Goal: Task Accomplishment & Management: Use online tool/utility

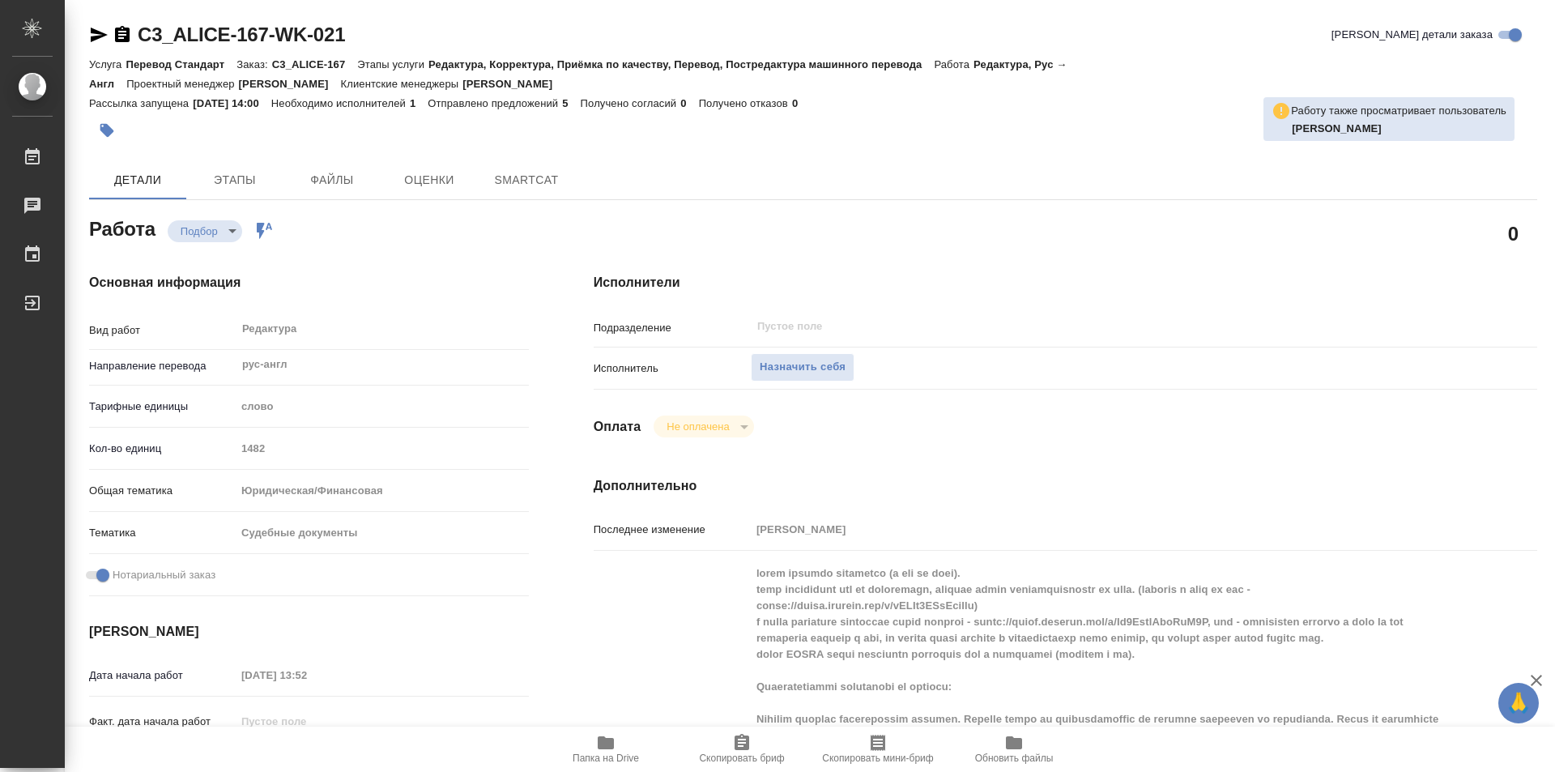
type textarea "x"
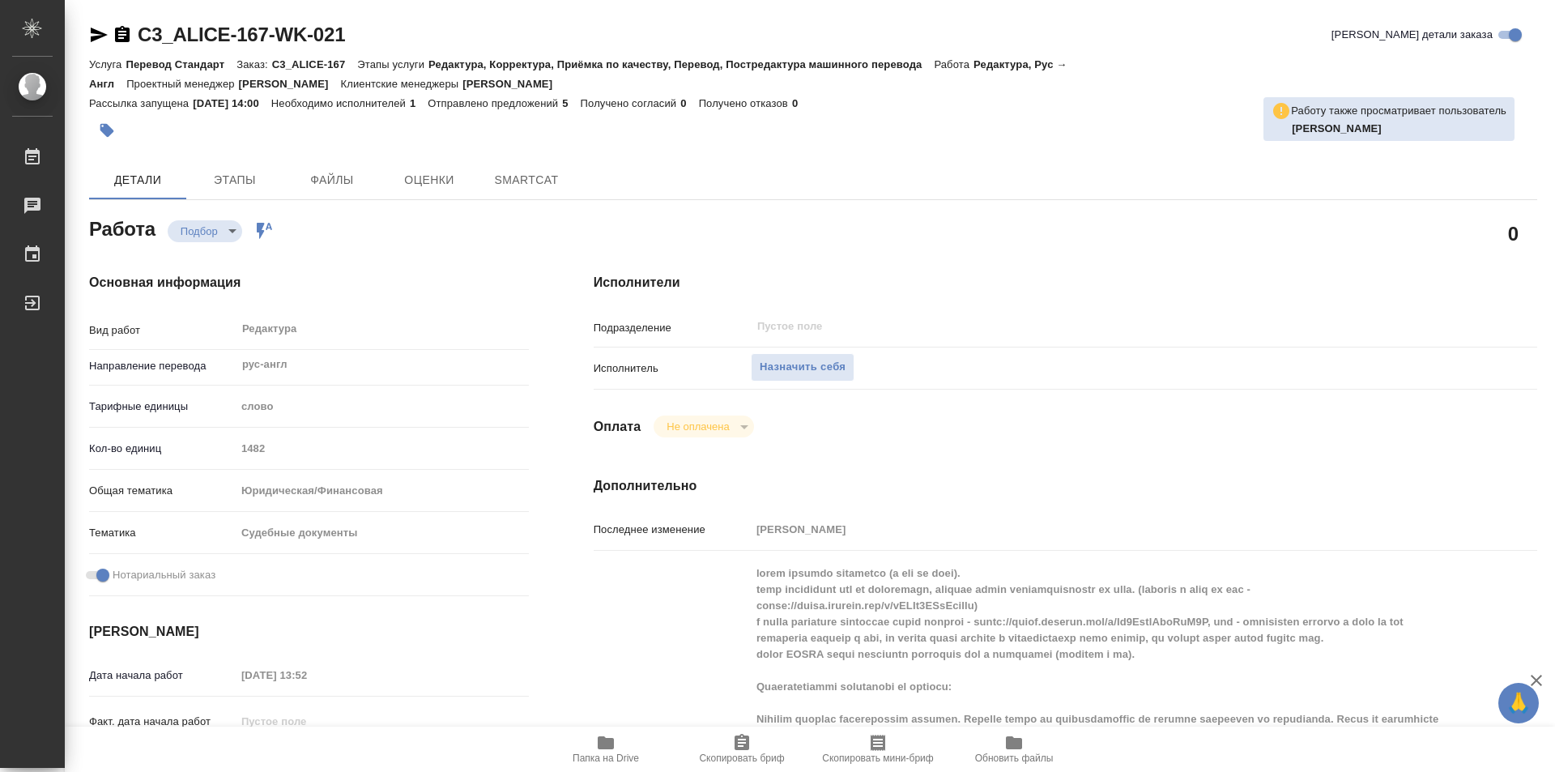
type textarea "x"
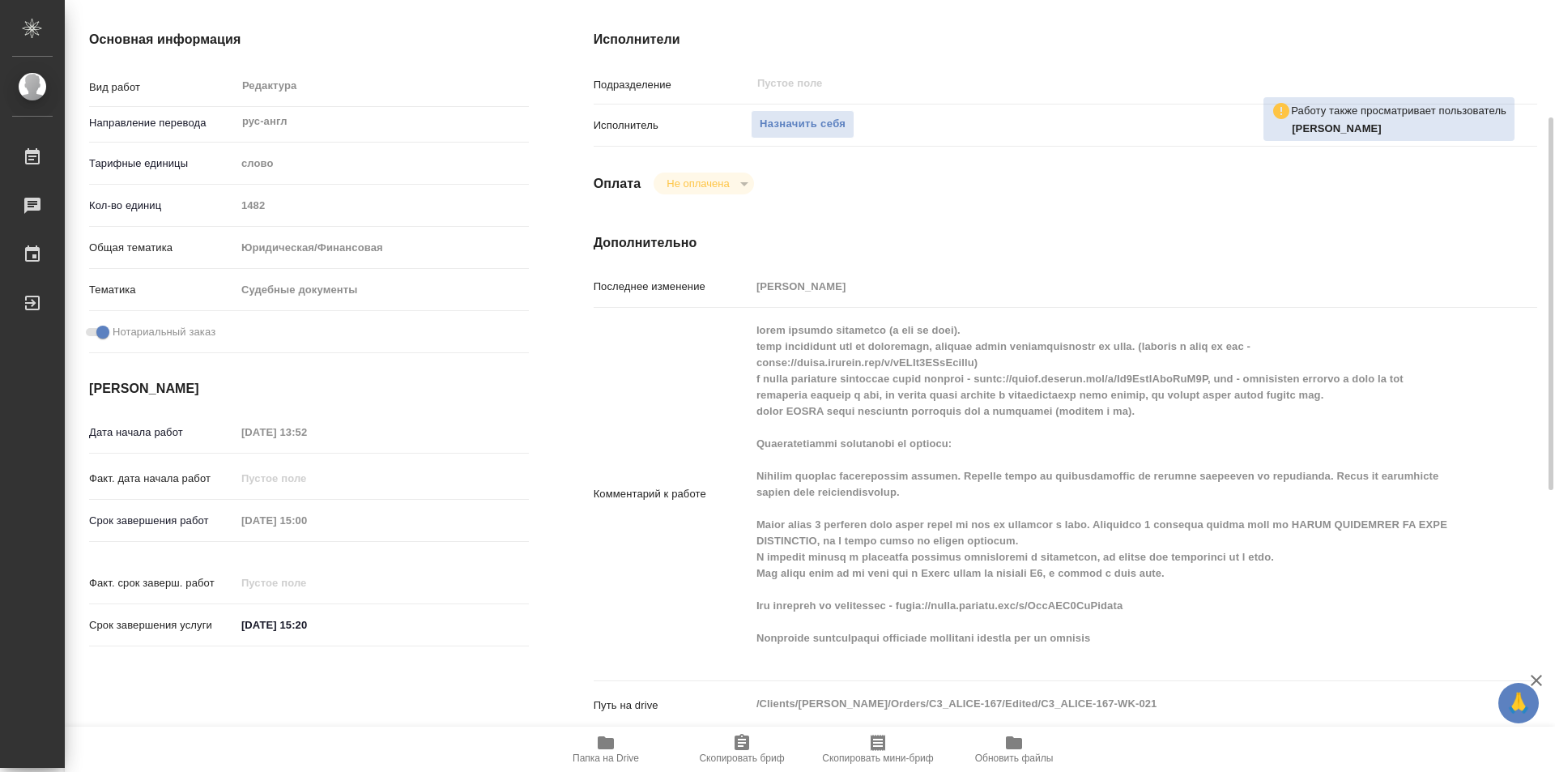
scroll to position [486, 0]
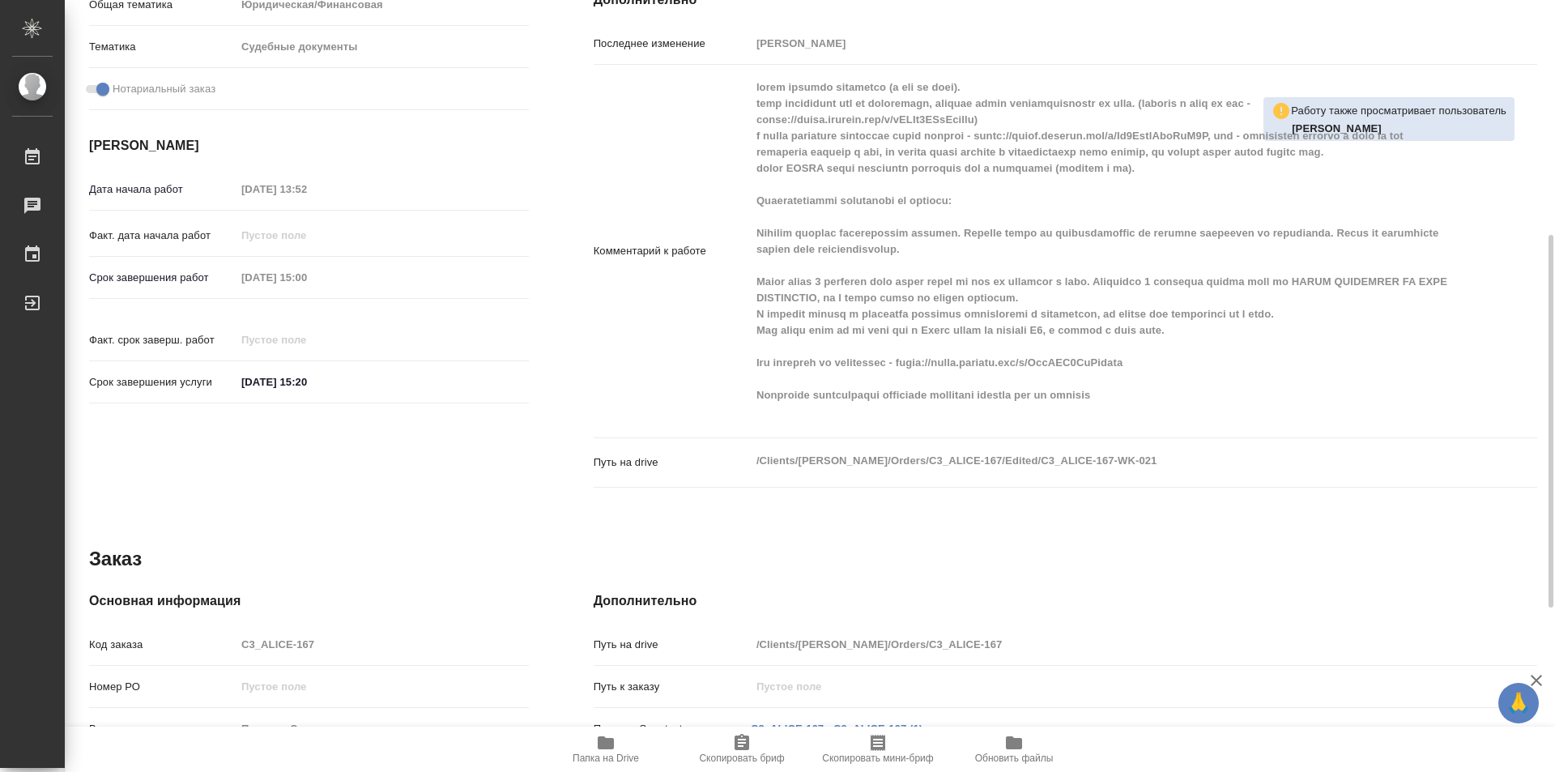
type textarea "x"
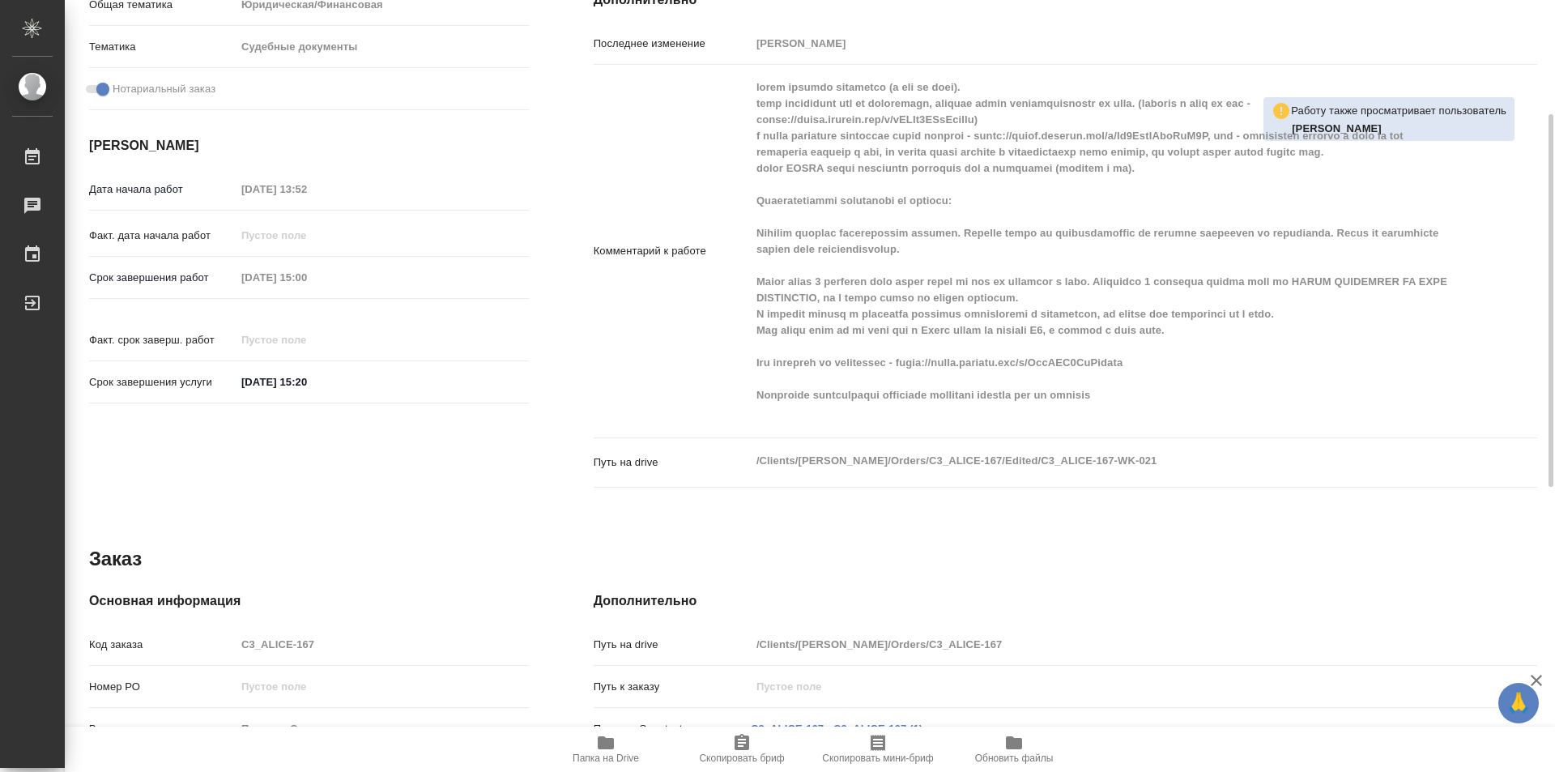
type textarea "x"
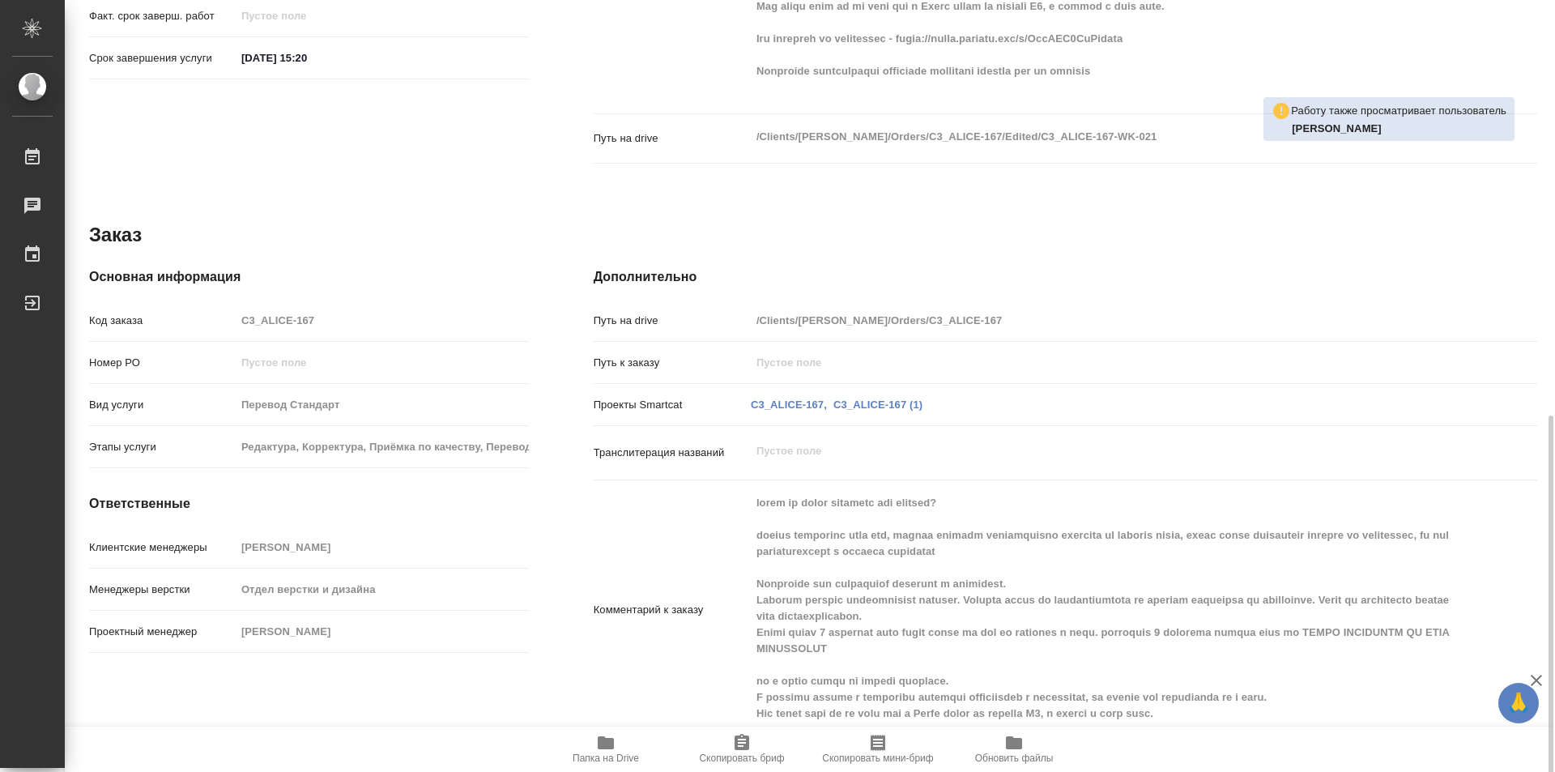
scroll to position [826, 0]
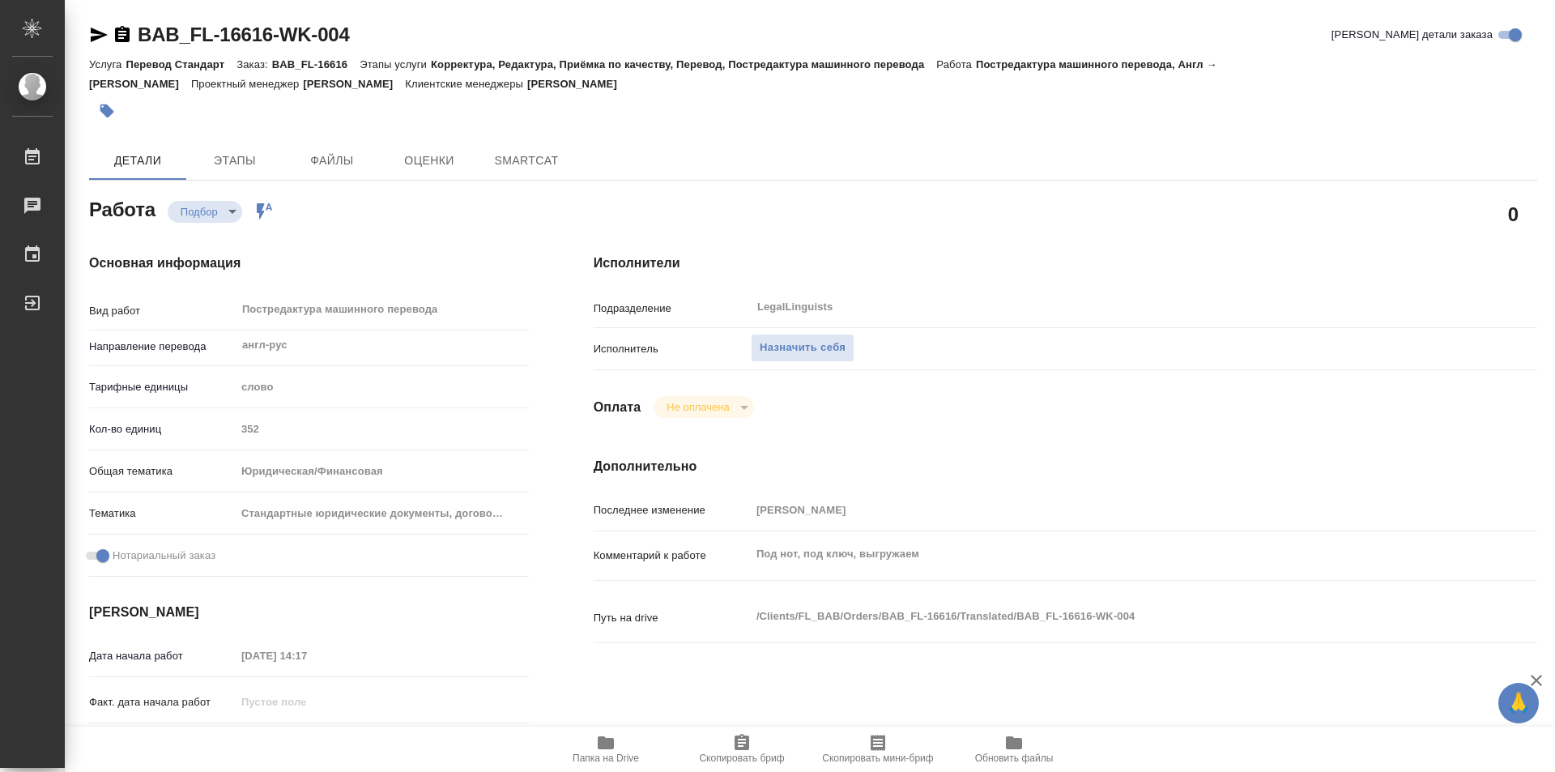
type textarea "x"
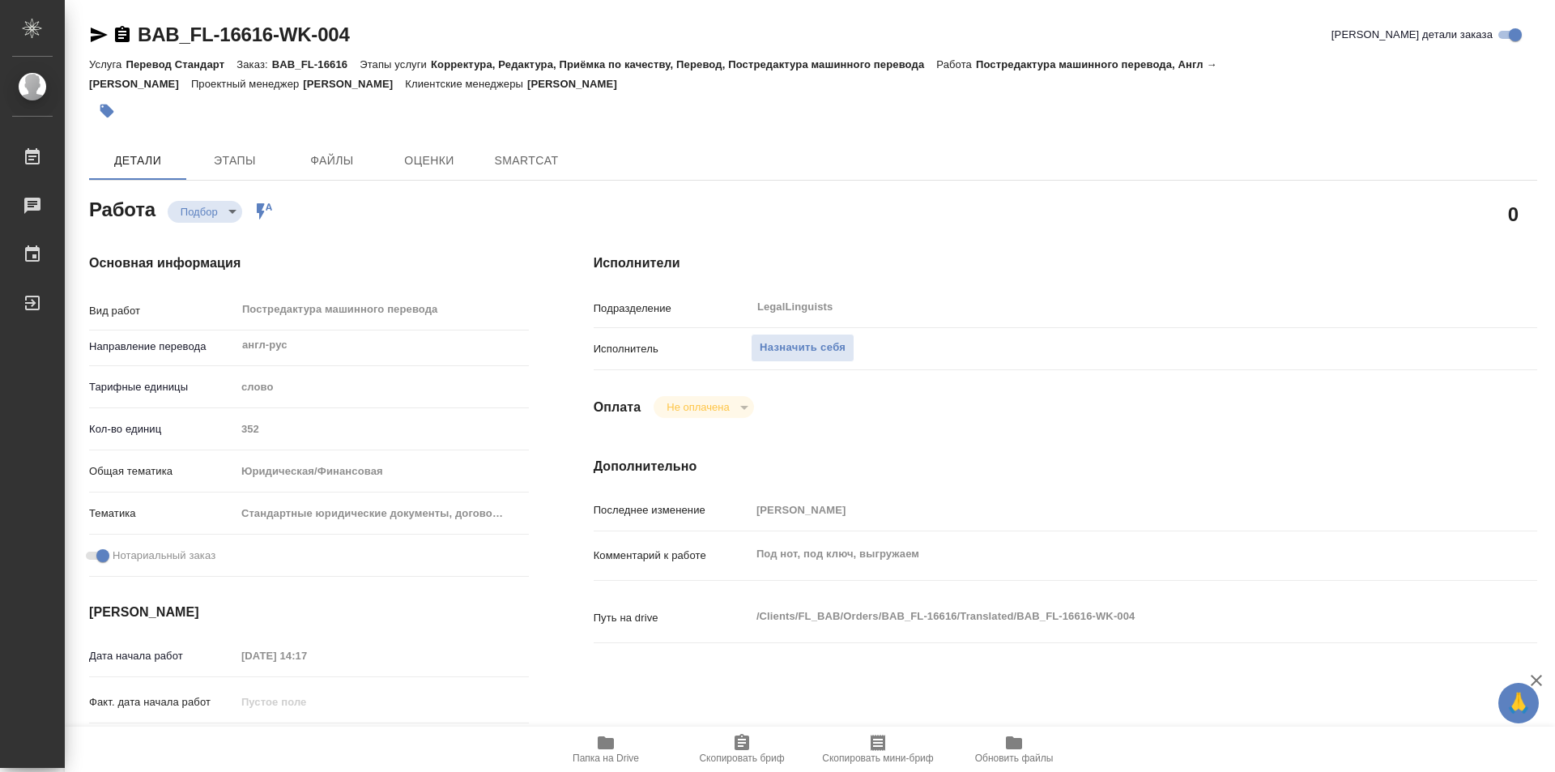
type textarea "x"
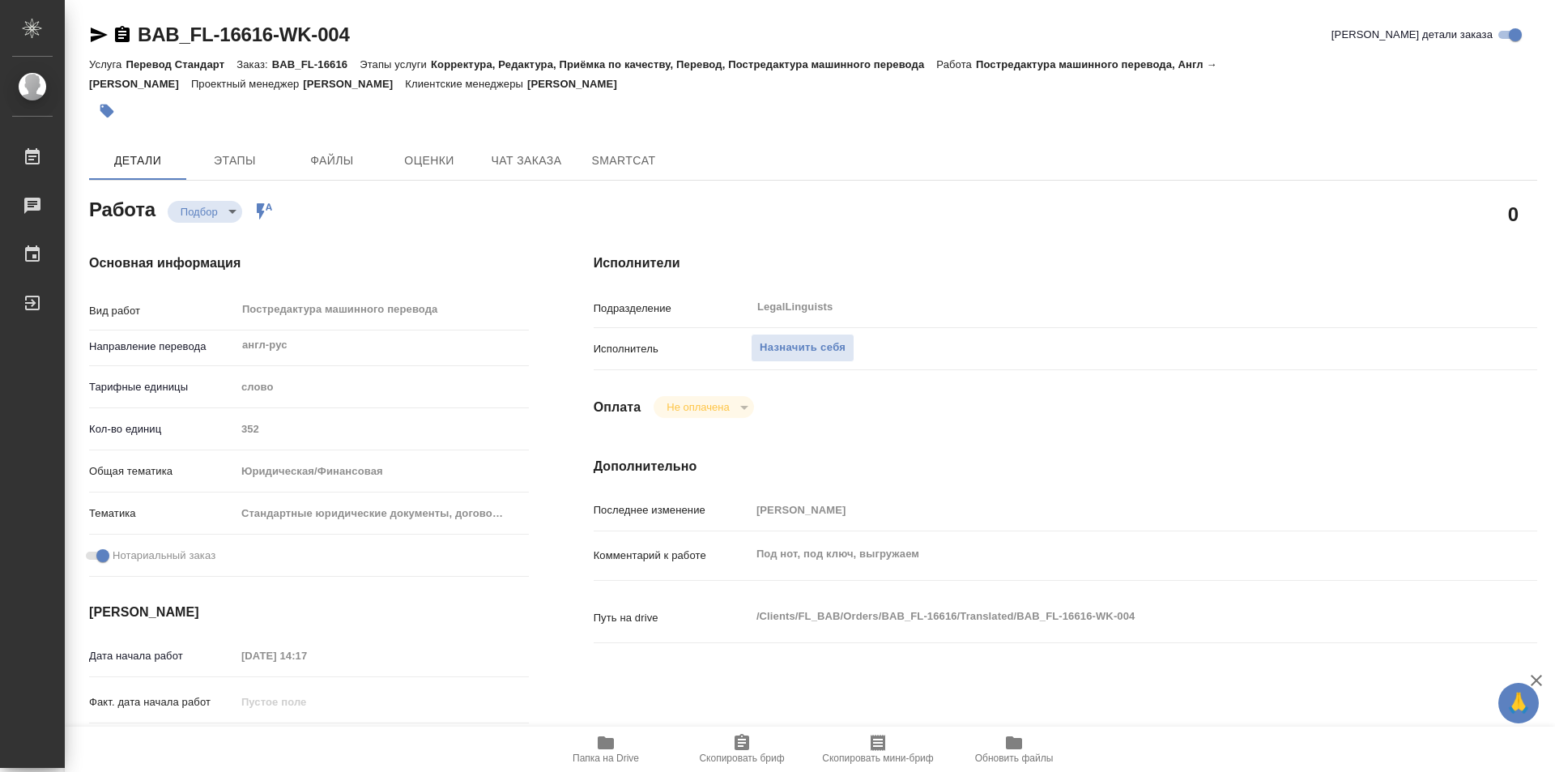
type textarea "x"
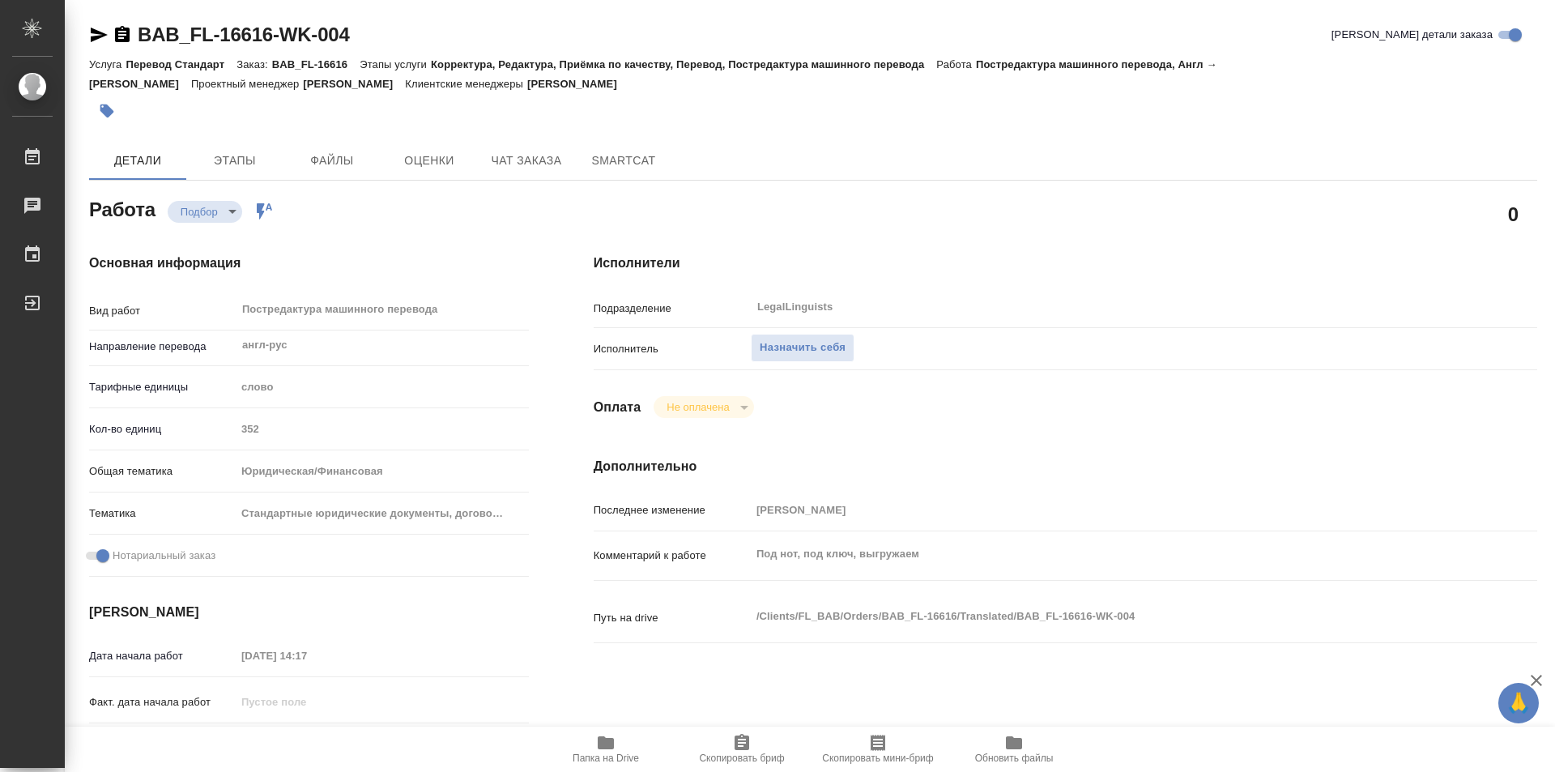
type textarea "x"
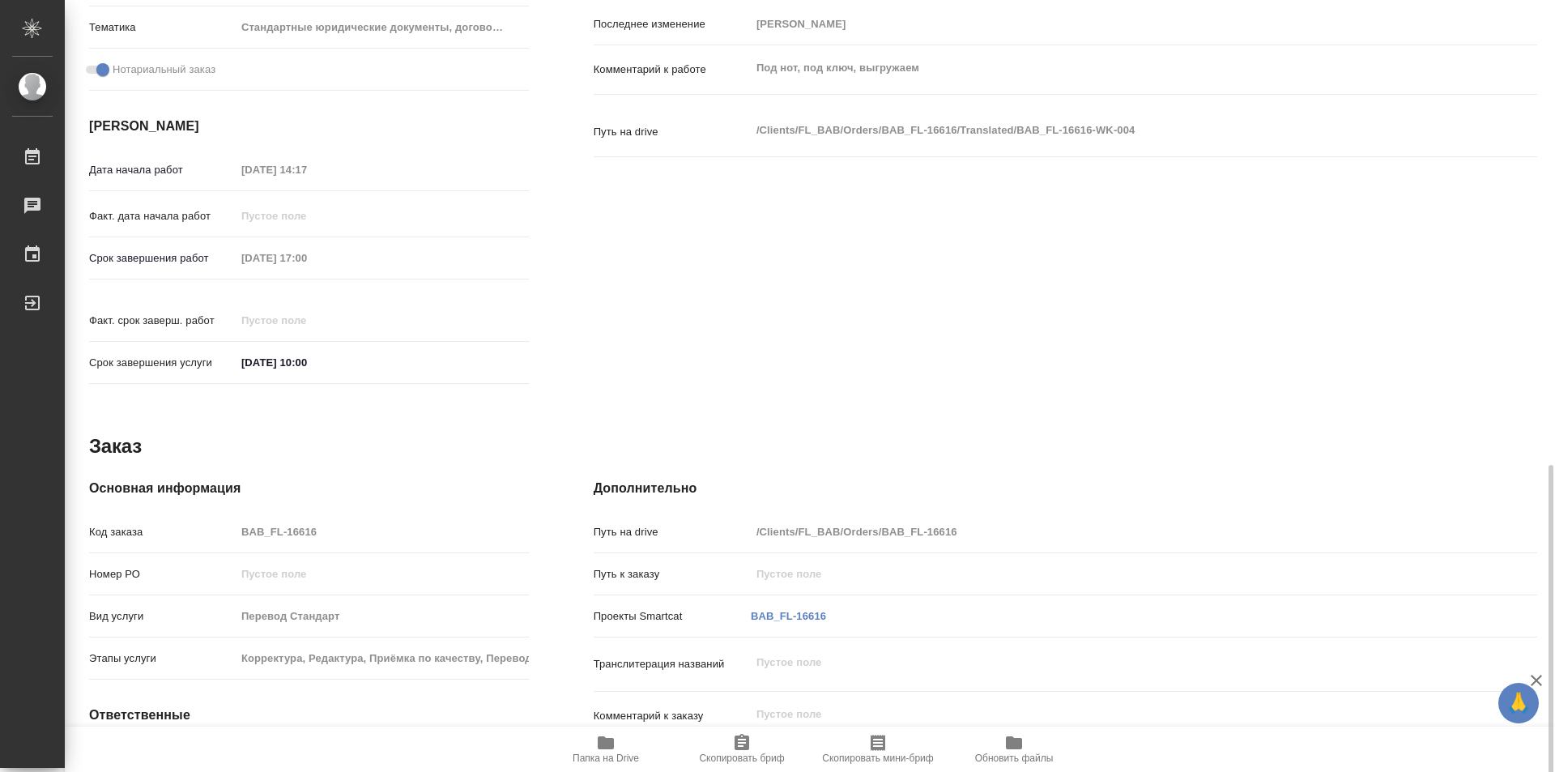
scroll to position [610, 0]
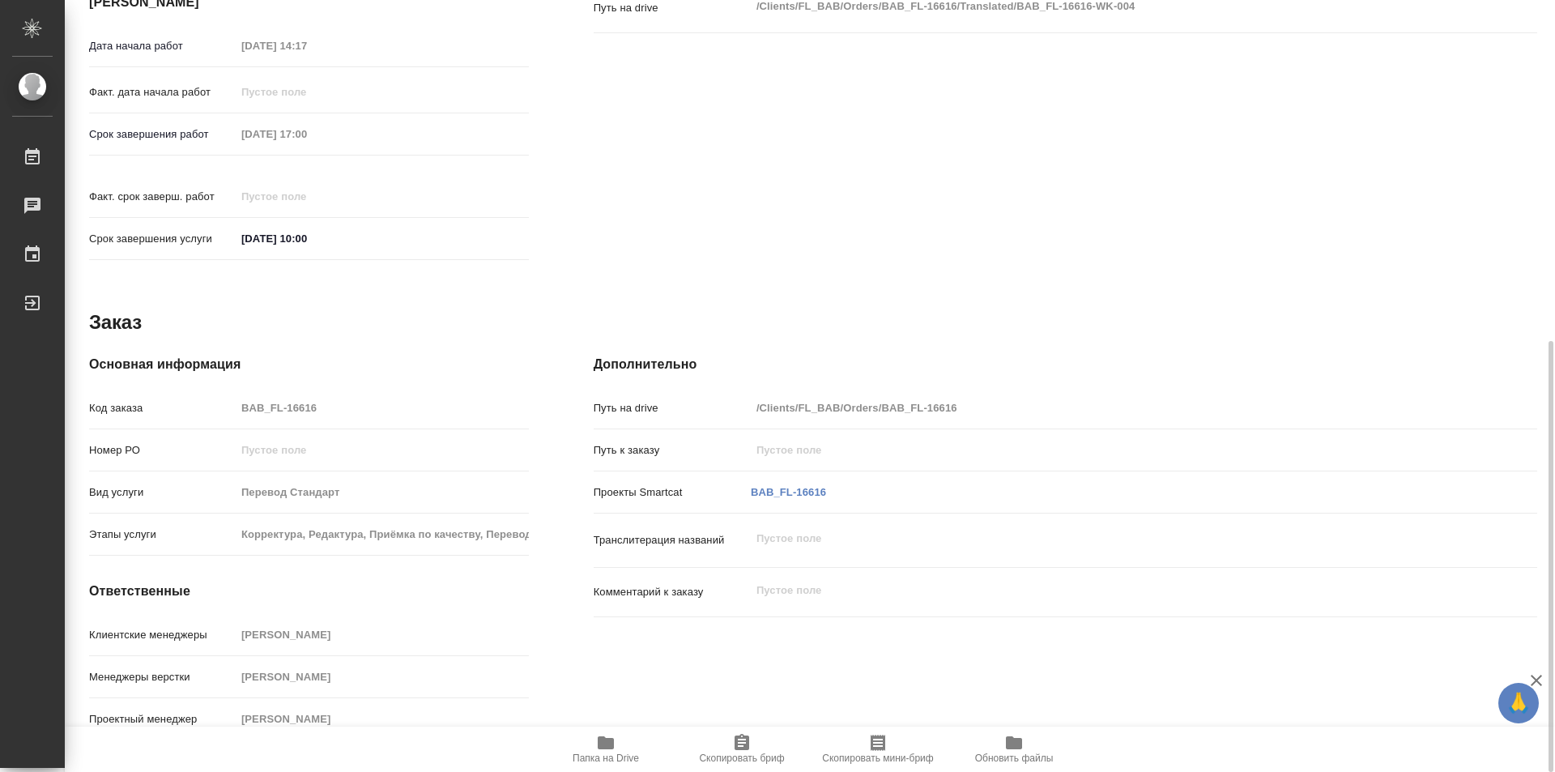
click at [616, 747] on span "Папка на Drive" at bounding box center [605, 748] width 117 height 31
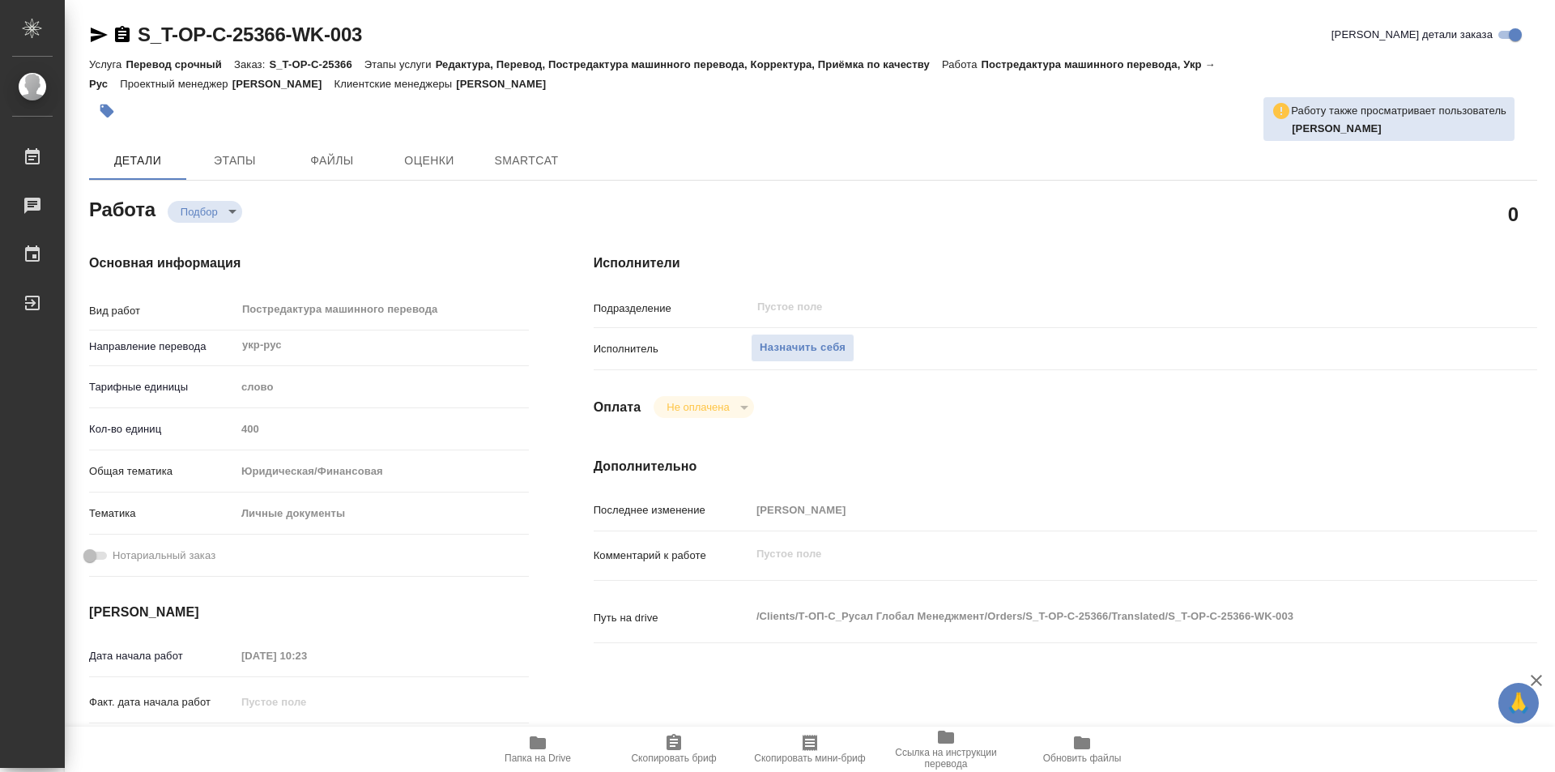
type textarea "x"
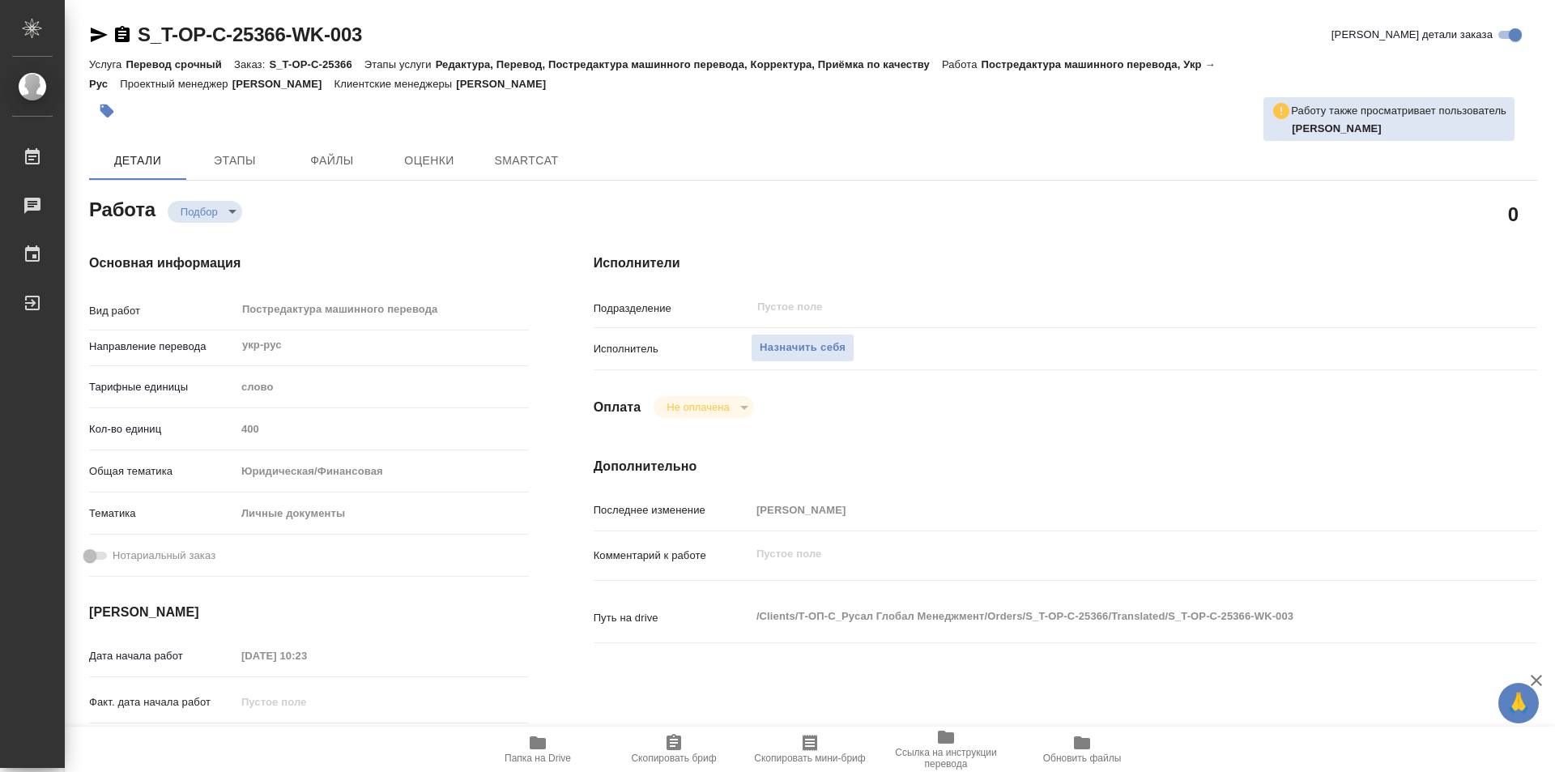
type textarea "x"
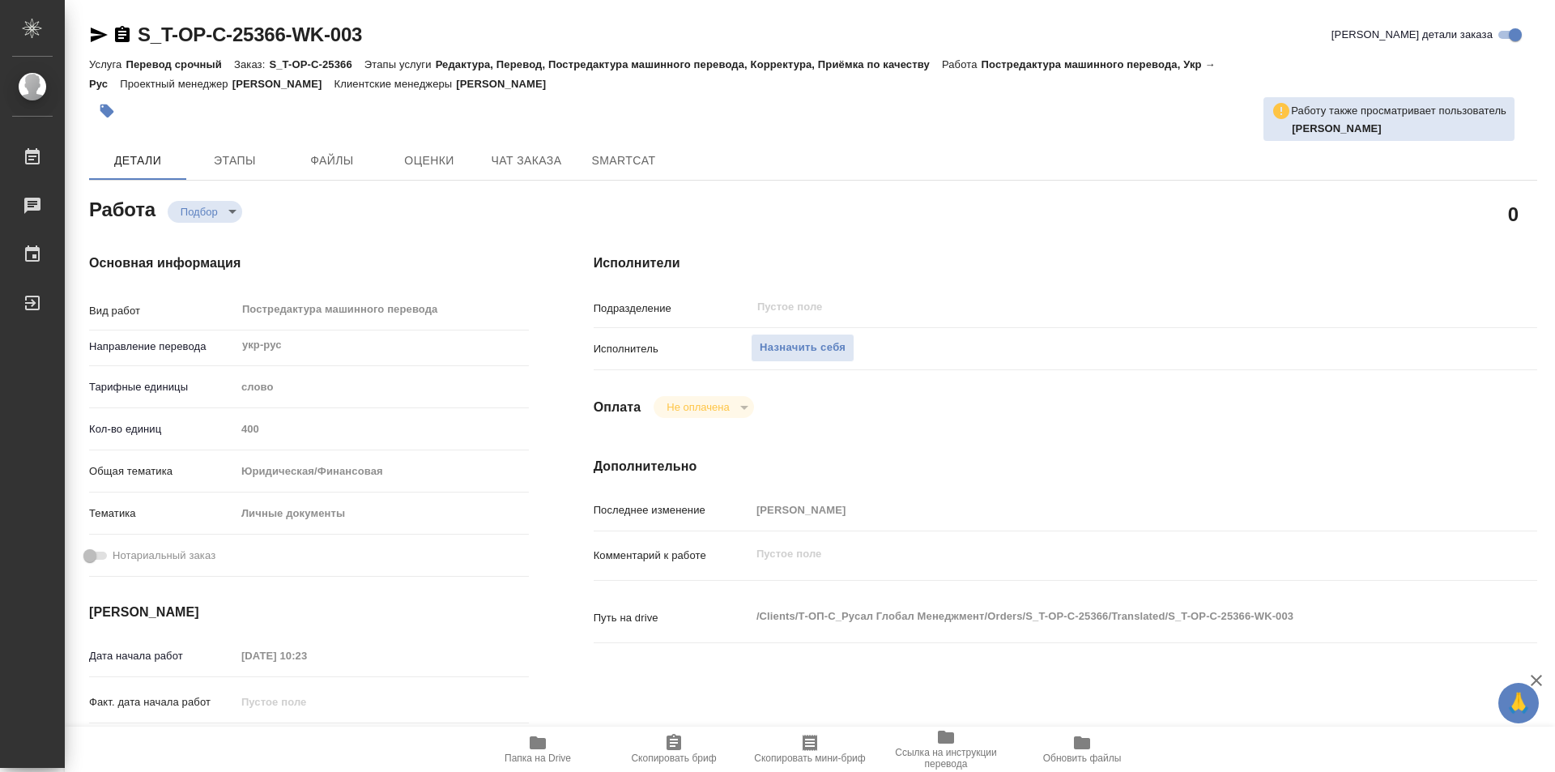
type textarea "x"
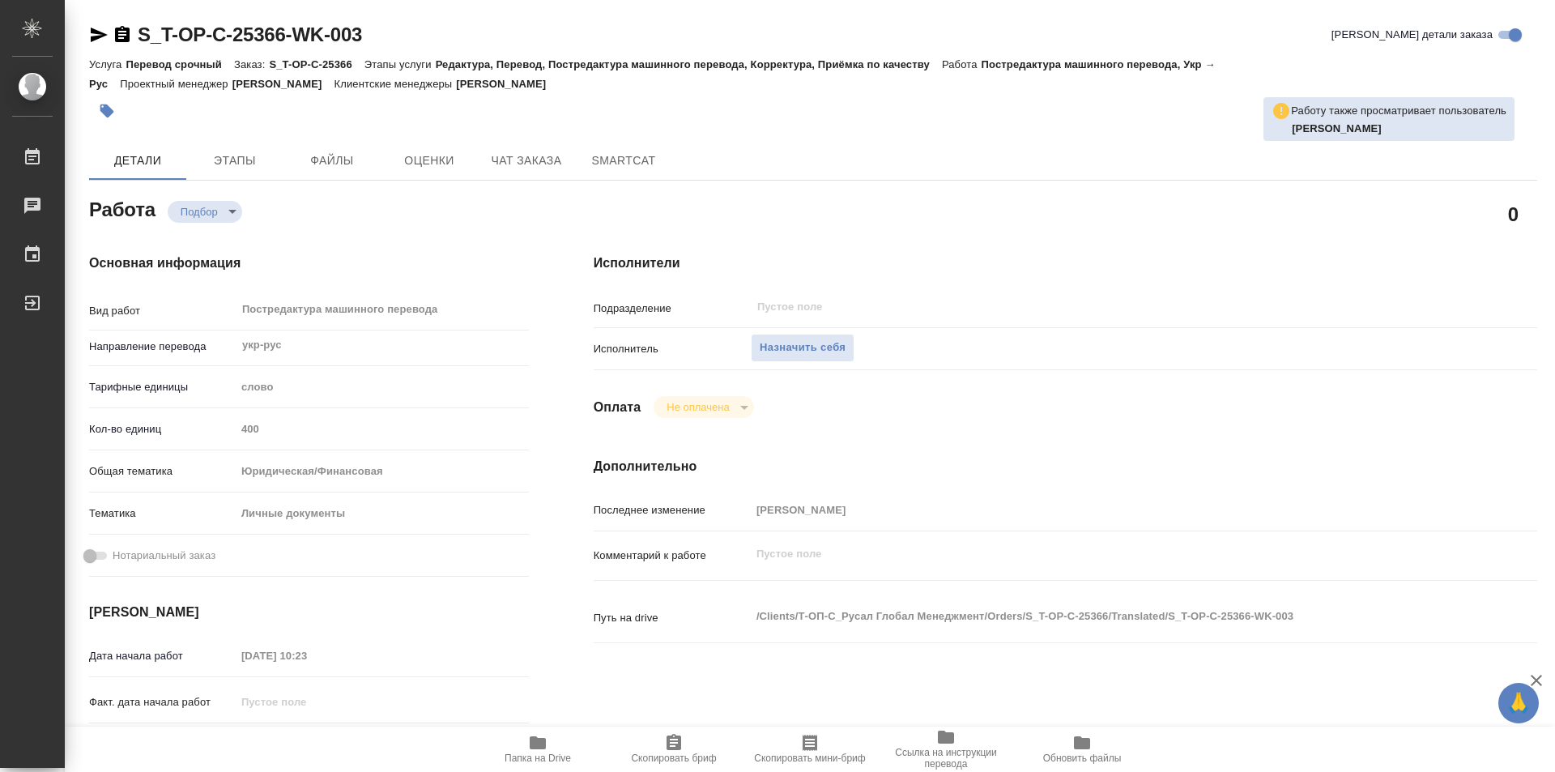
type textarea "x"
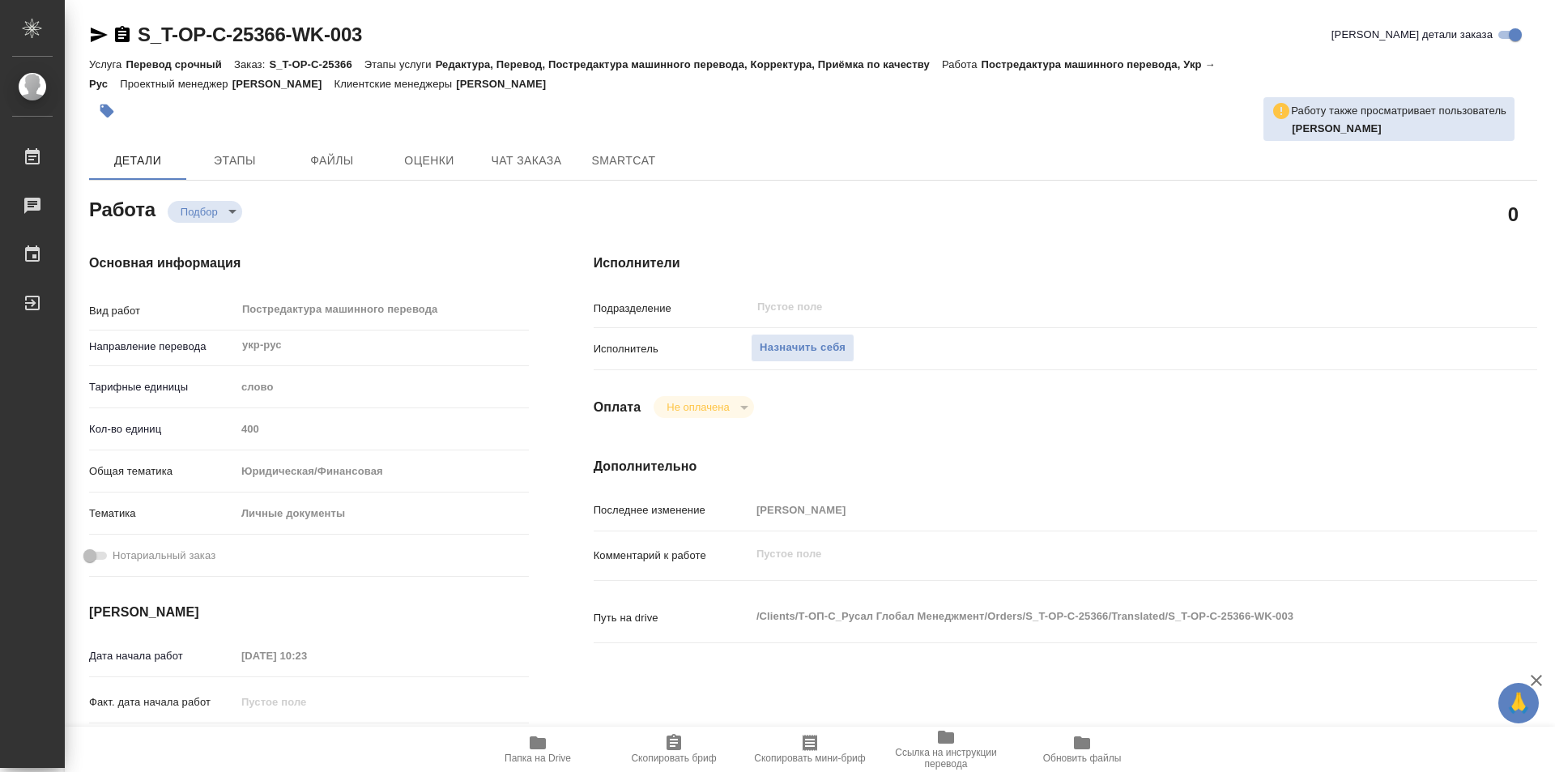
scroll to position [162, 0]
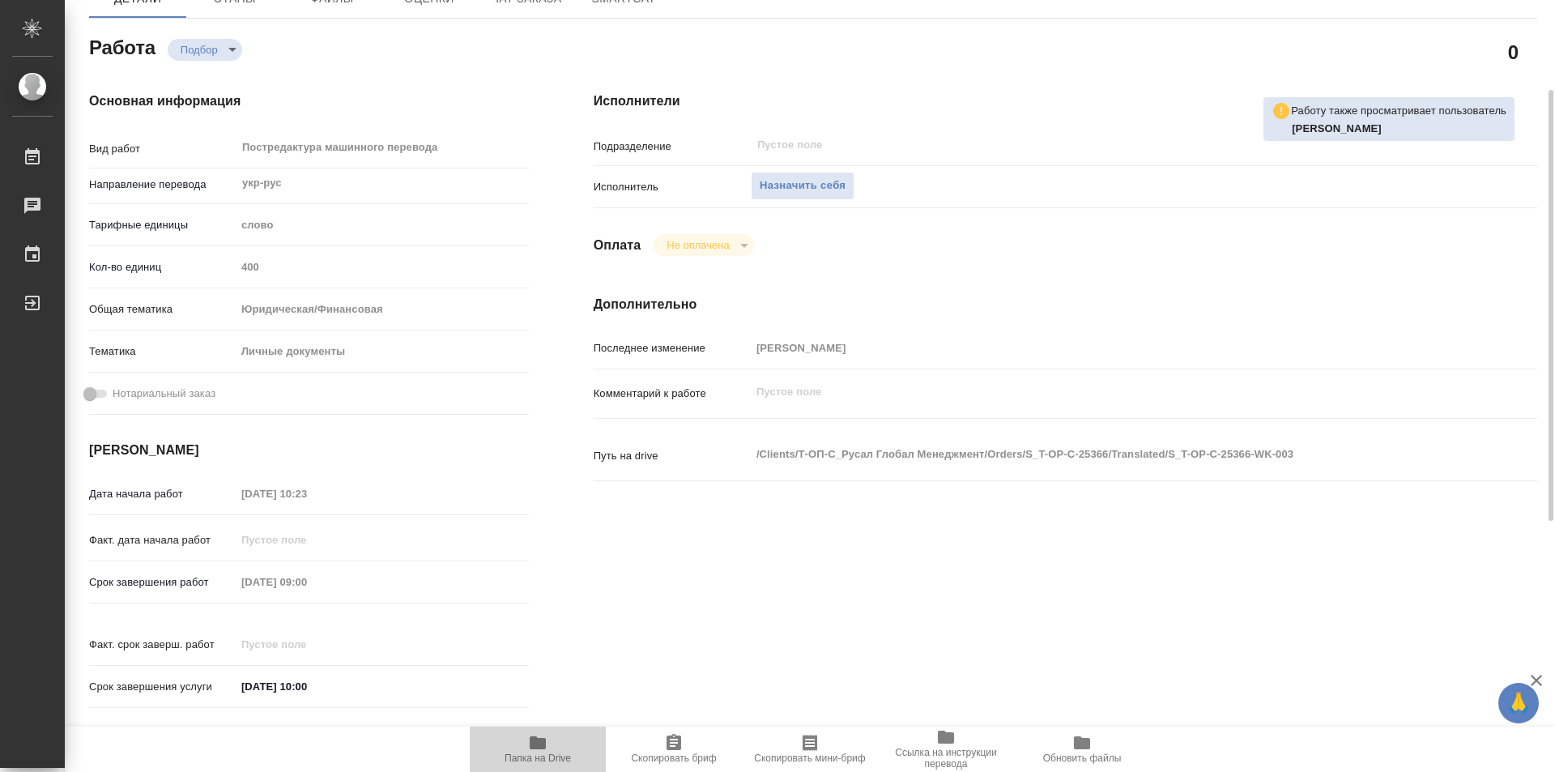
click at [533, 747] on icon "button" at bounding box center [538, 742] width 16 height 13
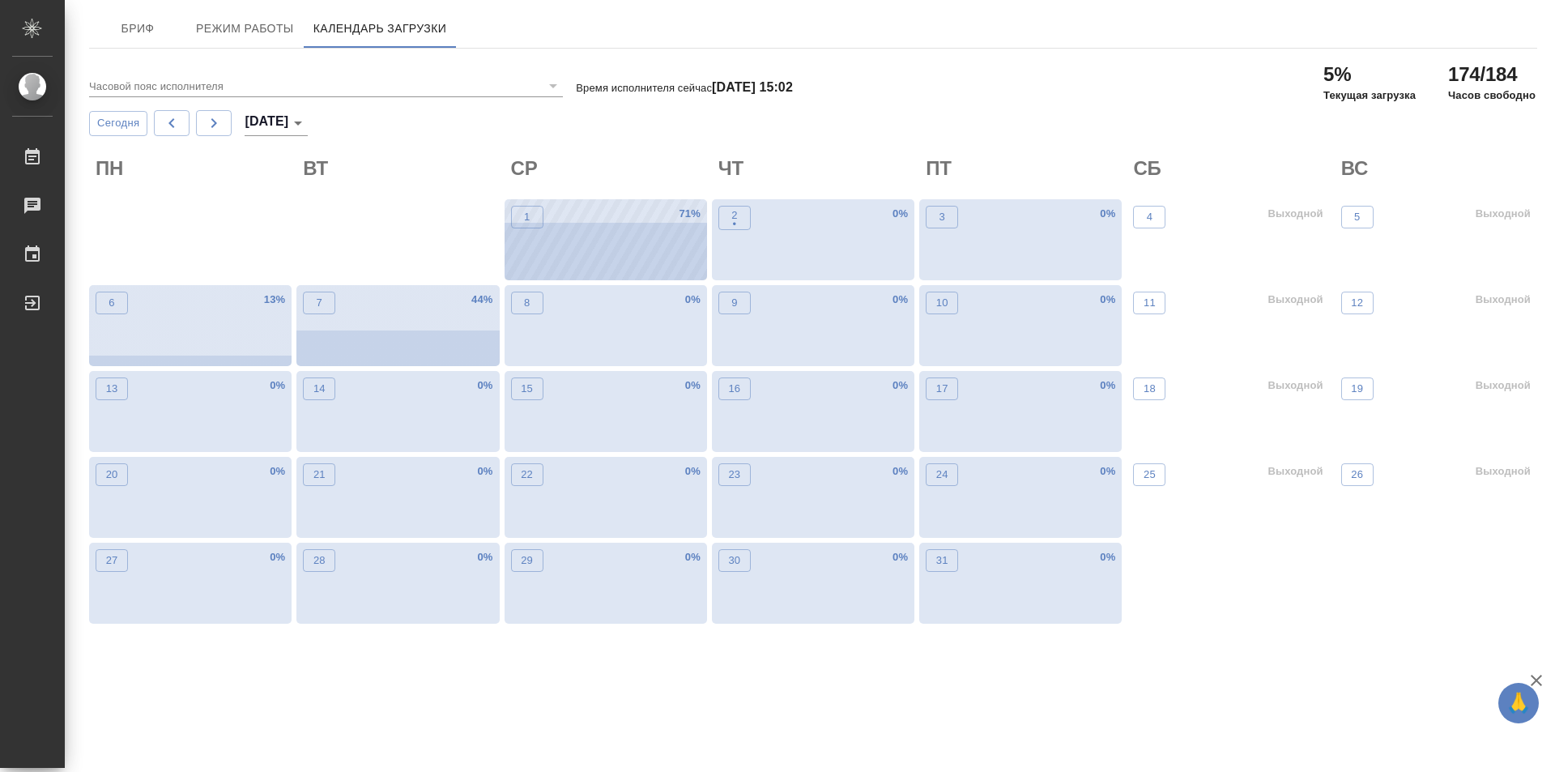
click at [595, 215] on div "1 71 %" at bounding box center [606, 239] width 202 height 81
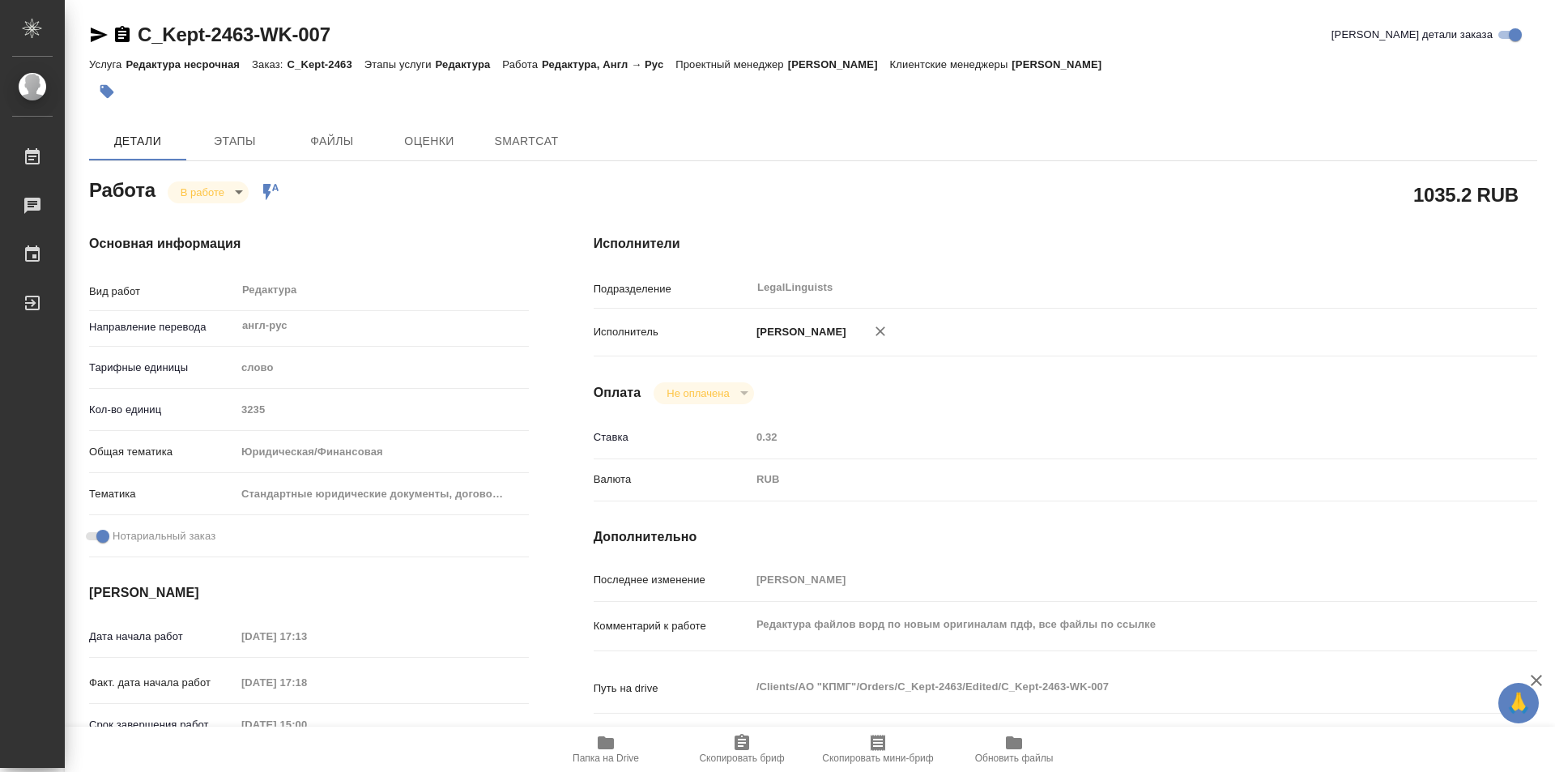
type textarea "x"
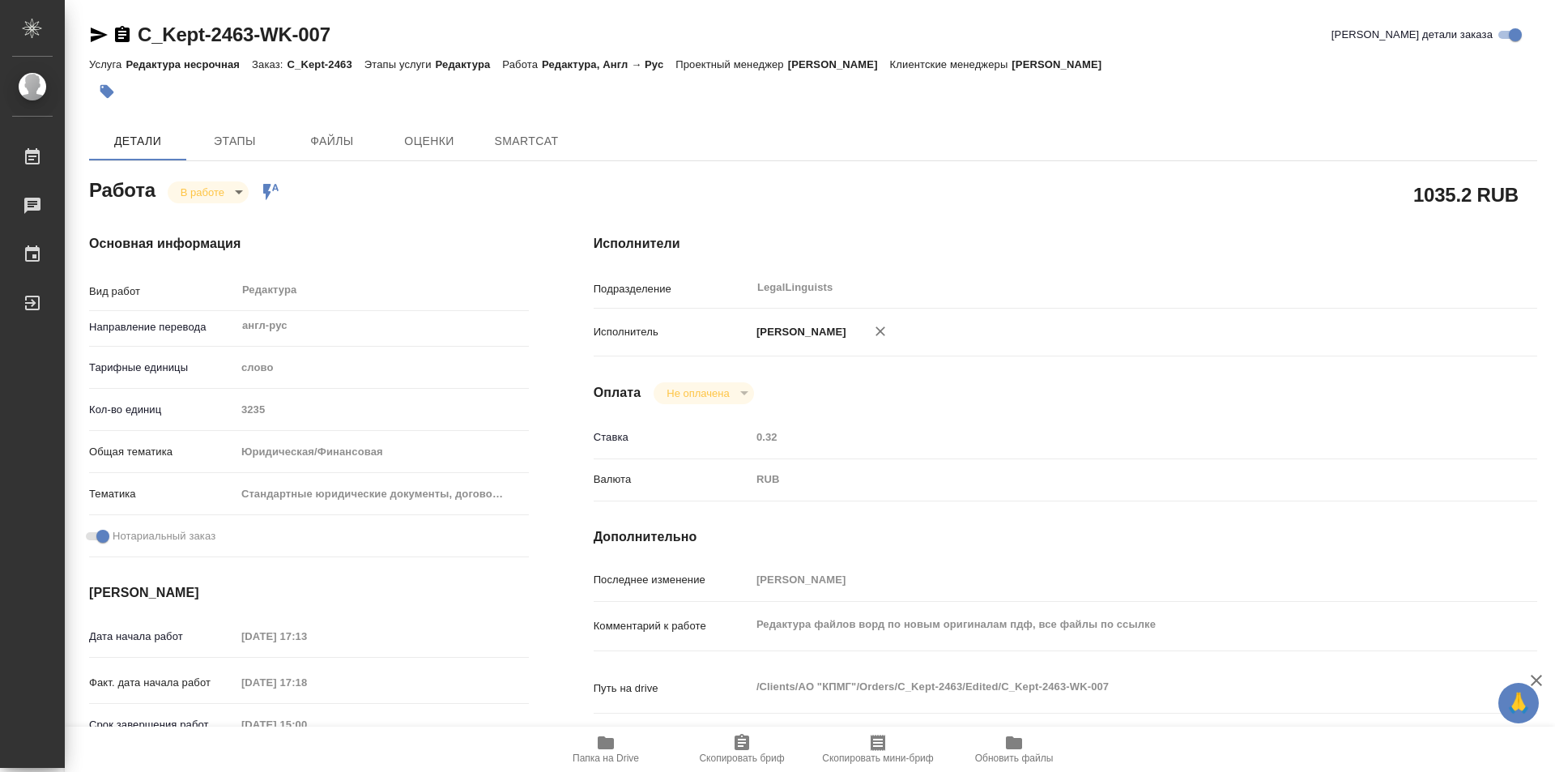
type textarea "x"
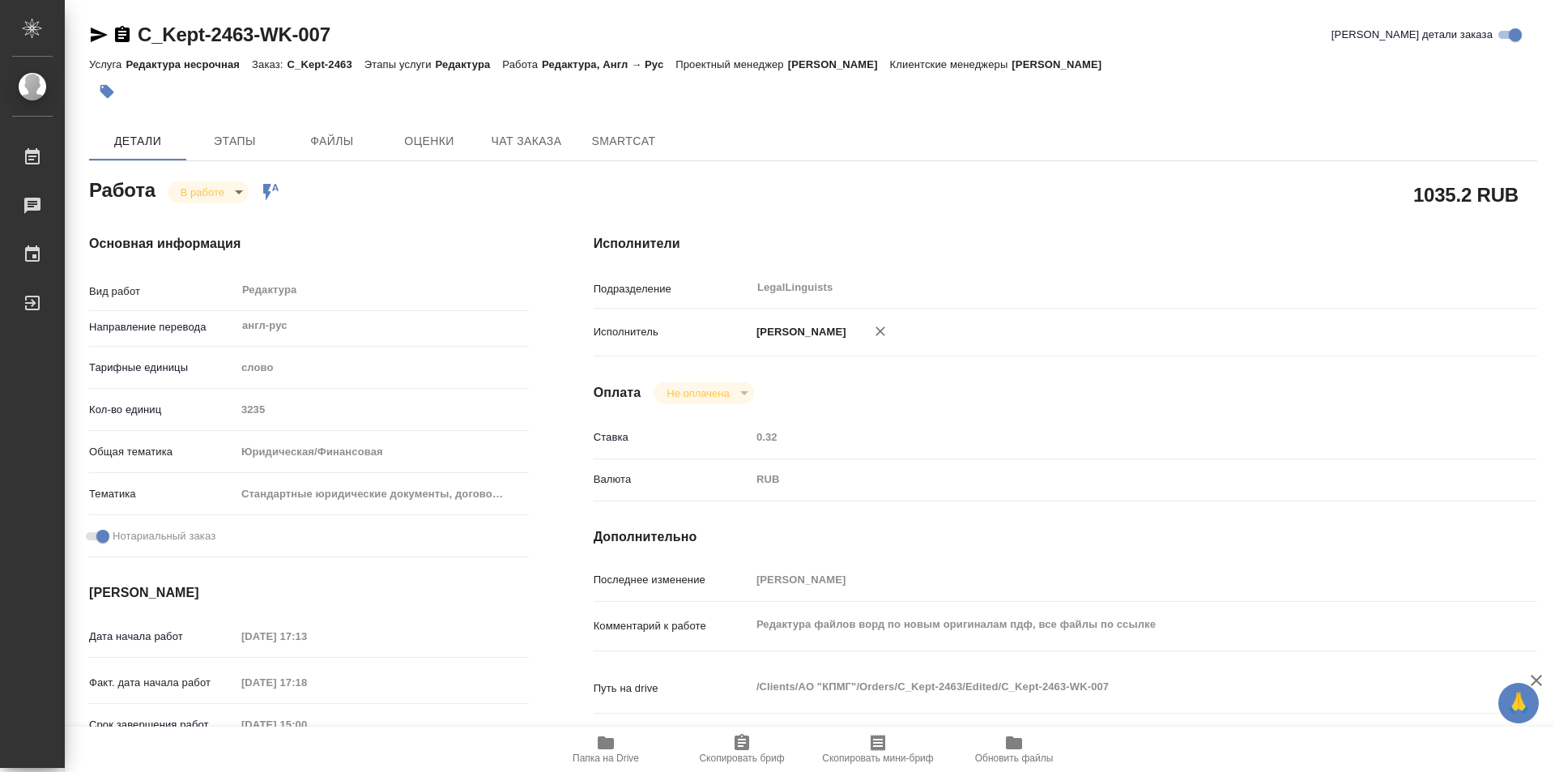
type textarea "x"
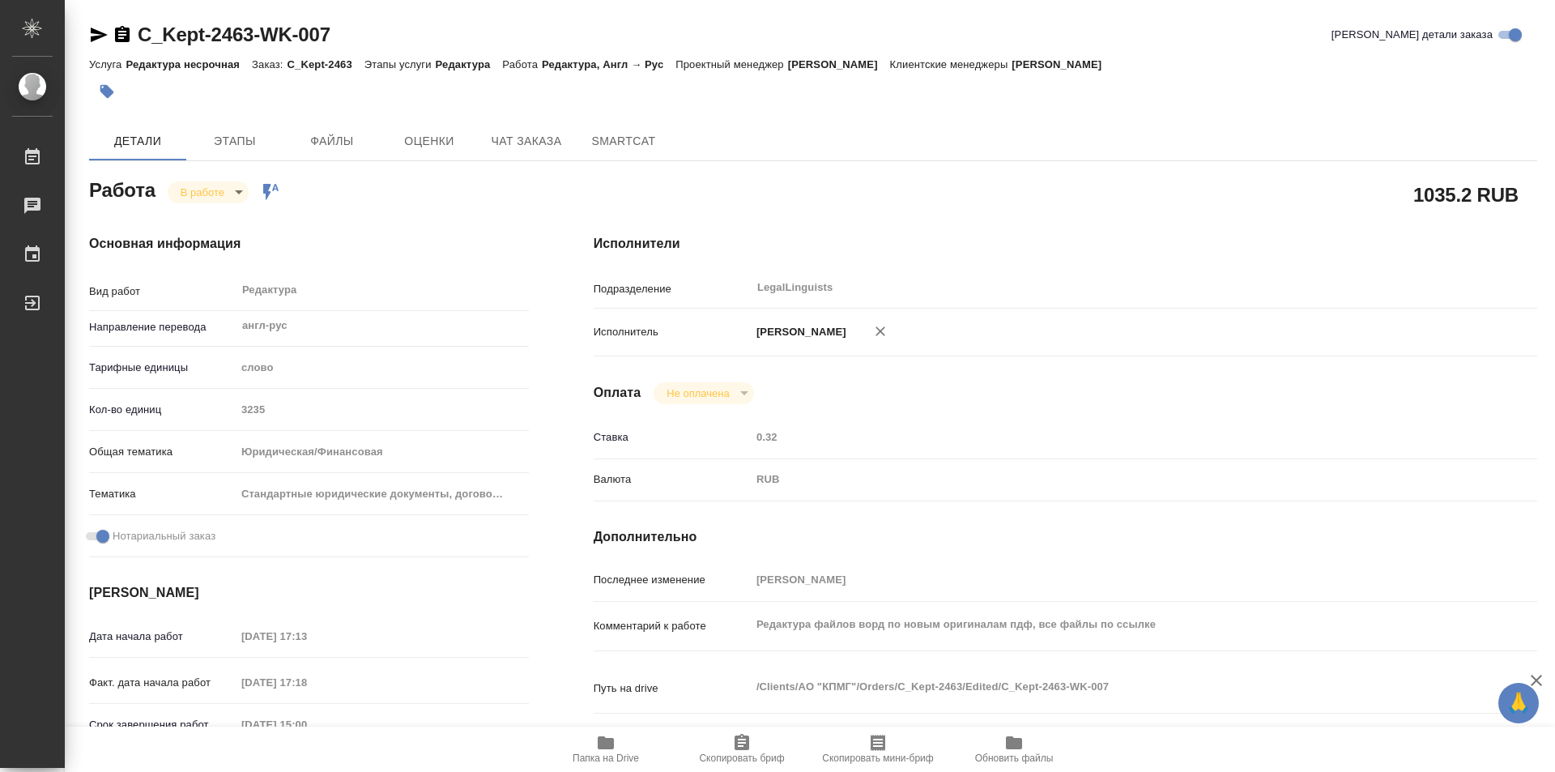
type textarea "x"
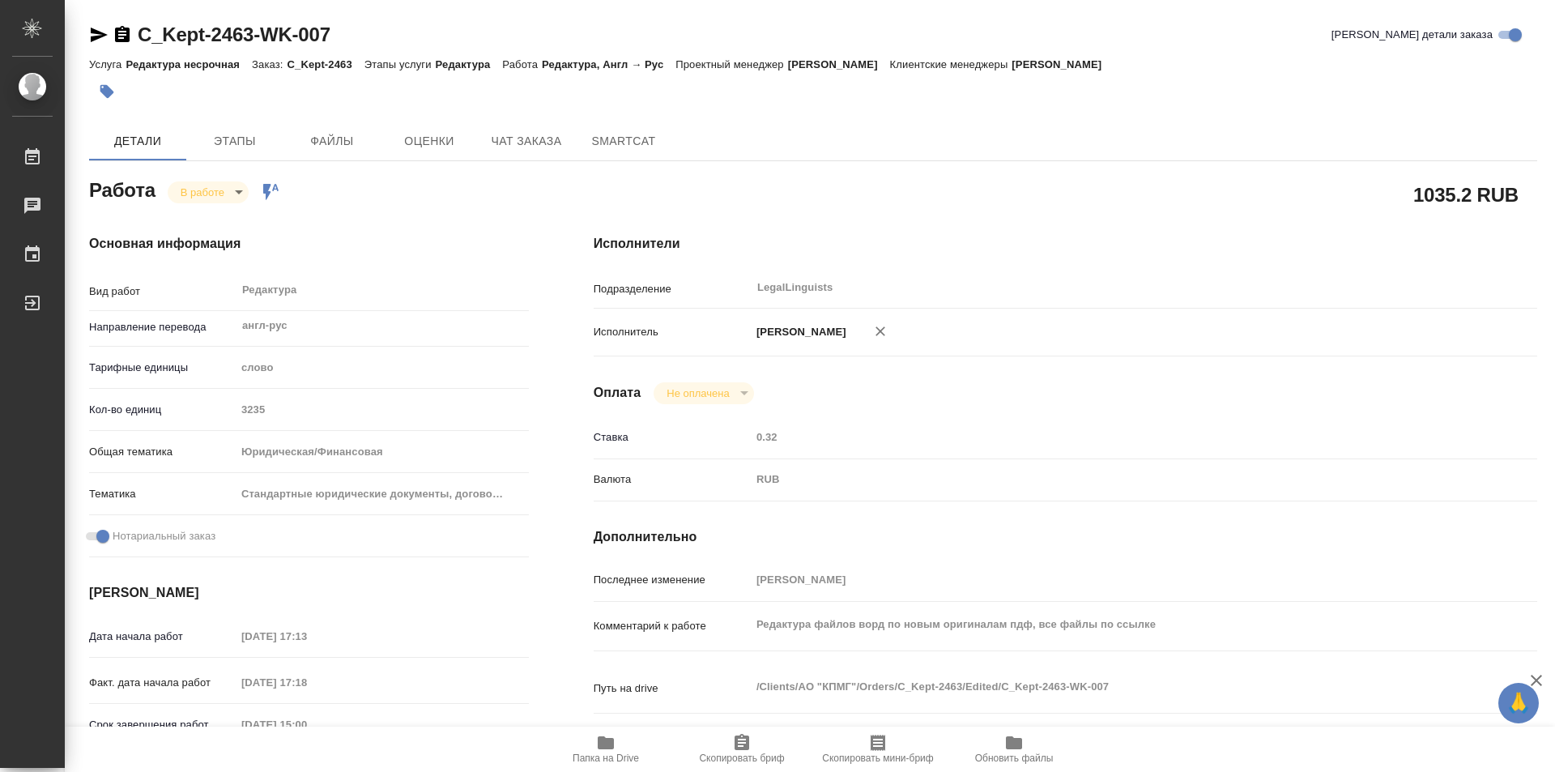
type textarea "x"
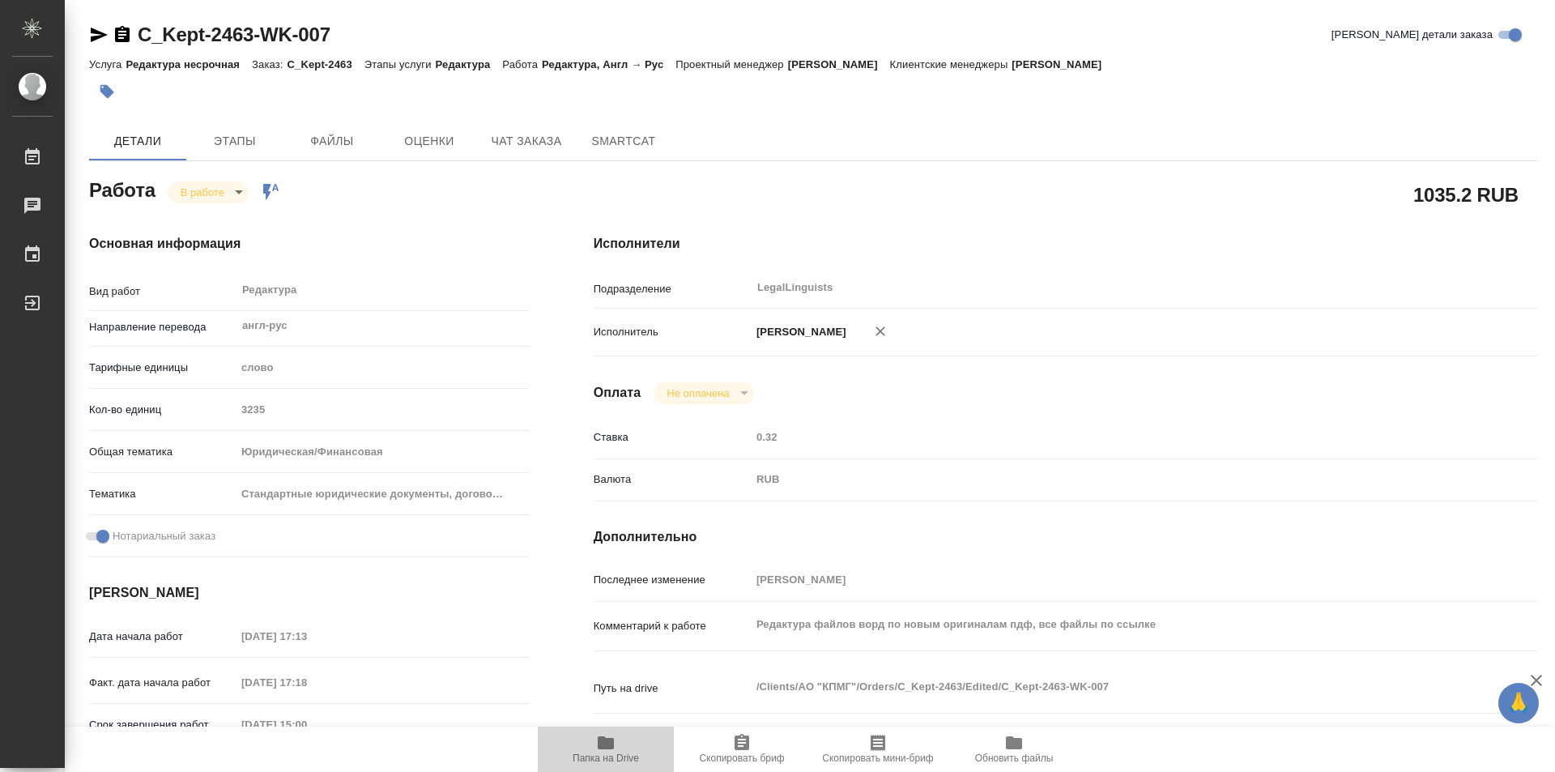
click at [601, 743] on icon "button" at bounding box center [606, 742] width 16 height 13
